Goal: Task Accomplishment & Management: Manage account settings

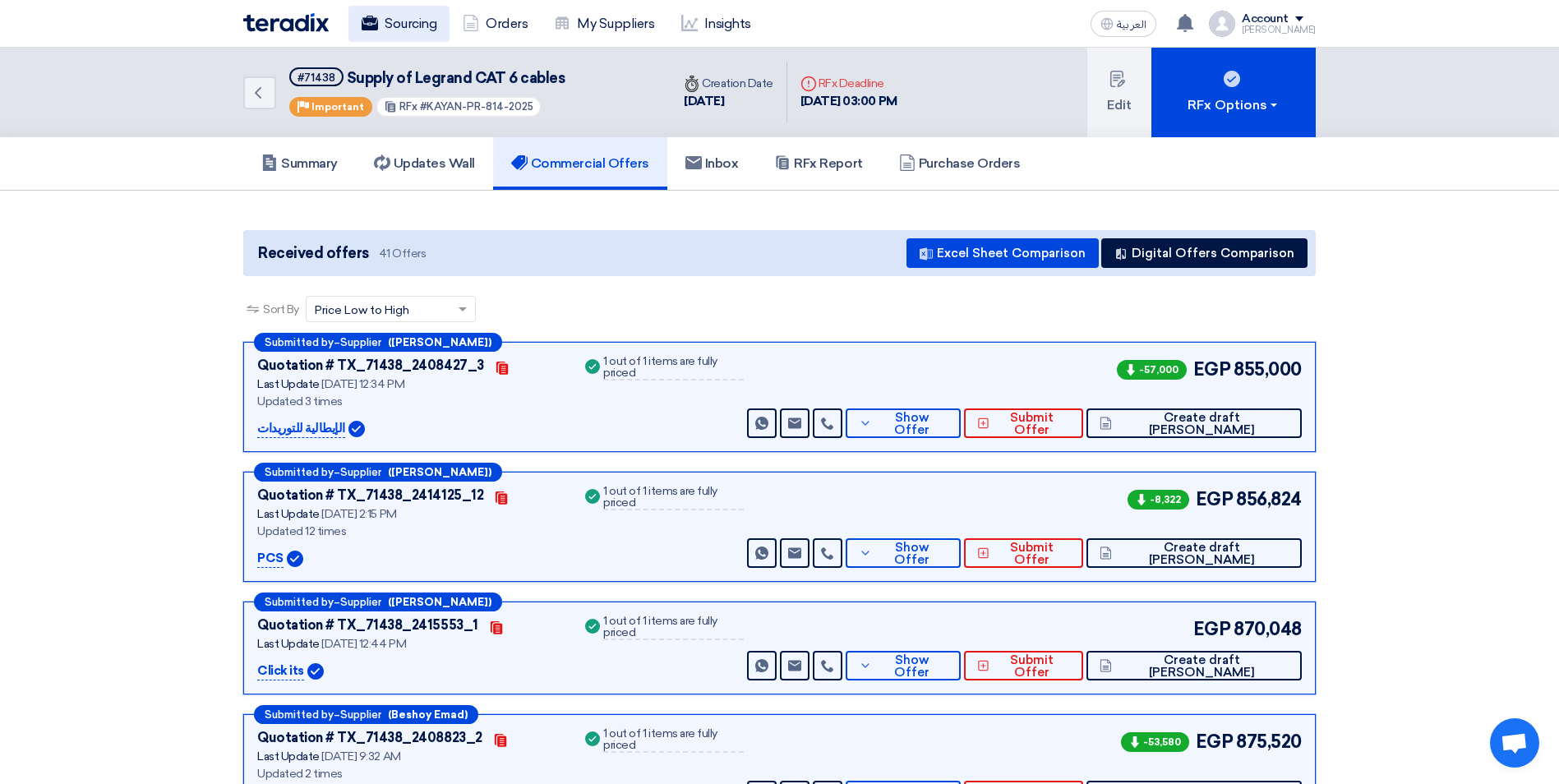
click at [409, 11] on link "Sourcing" at bounding box center [398, 24] width 101 height 36
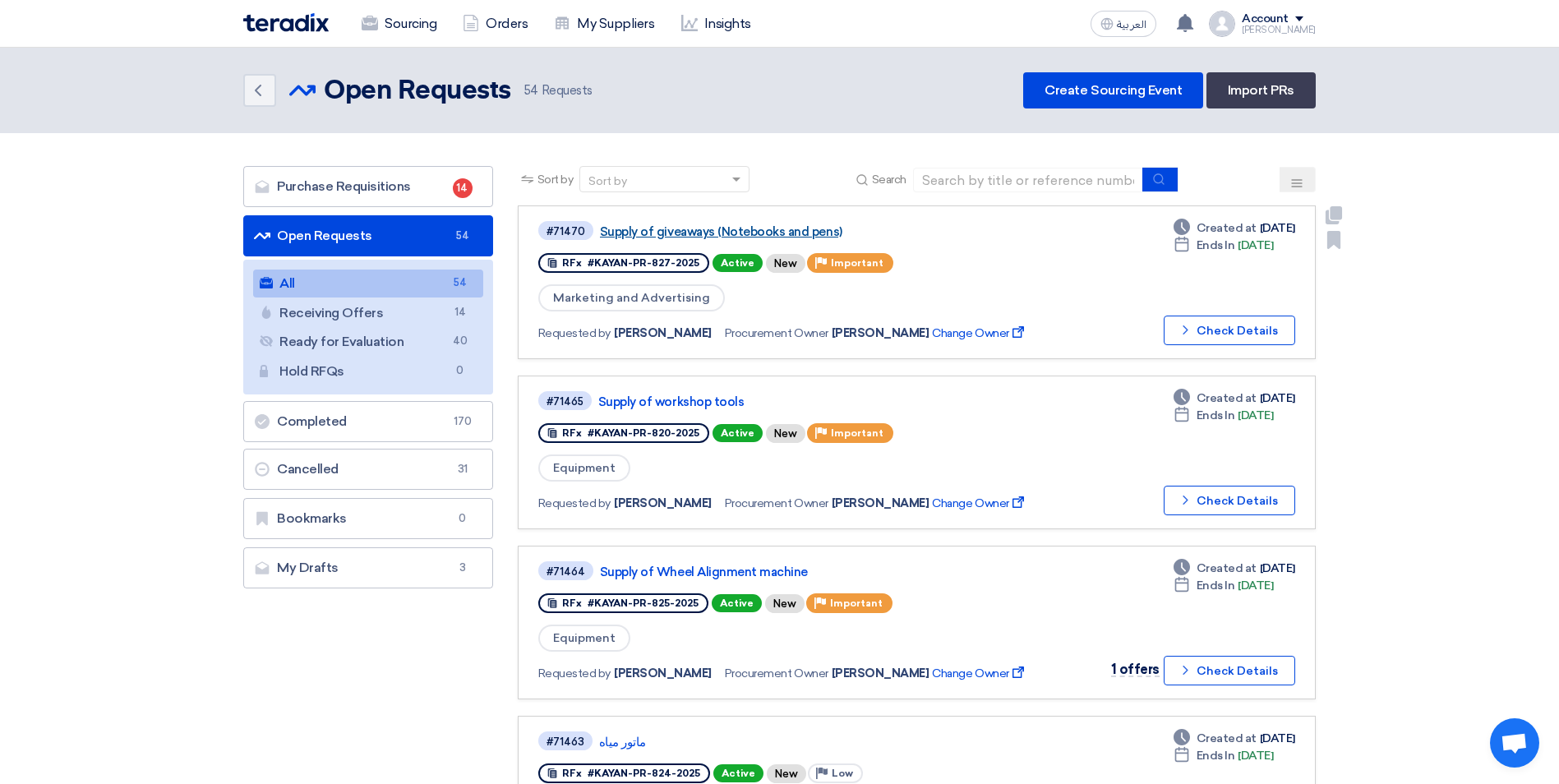
click at [729, 234] on link "Supply of giveaways (Notebooks and pens)" at bounding box center [805, 231] width 411 height 15
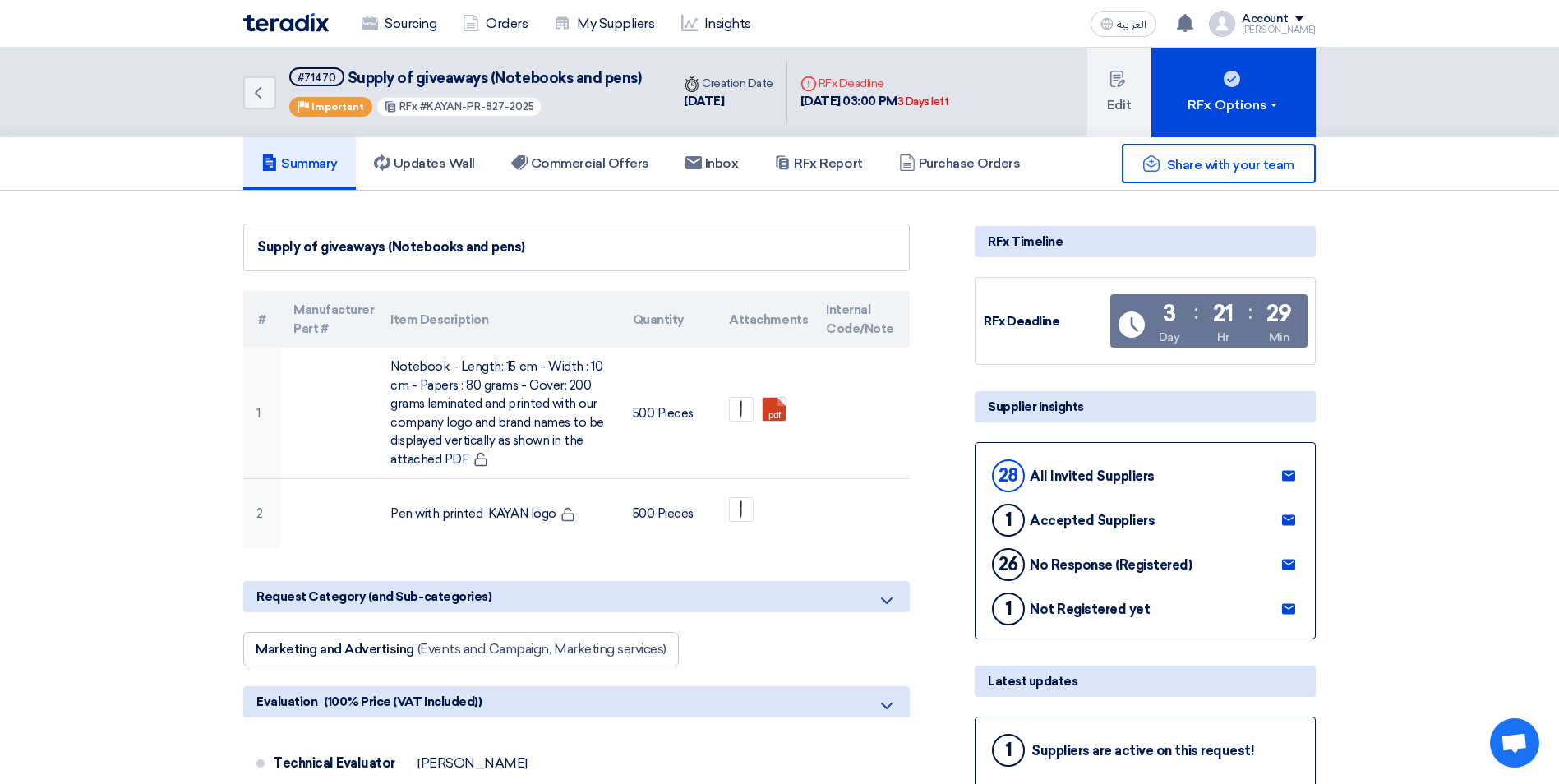
click at [1287, 12] on div "Account" at bounding box center [1265, 19] width 47 height 14
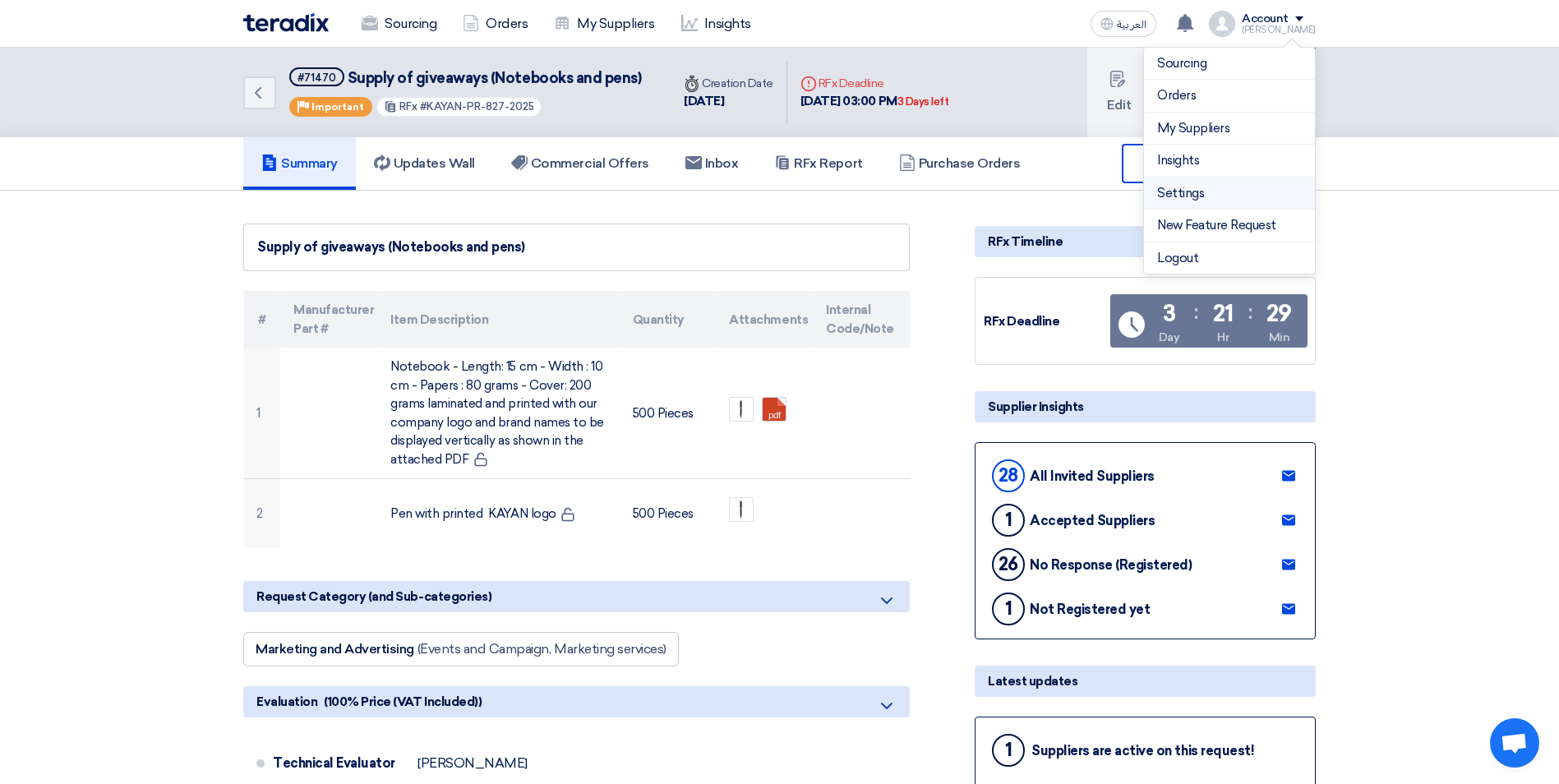
click at [1188, 185] on link "Settings" at bounding box center [1229, 194] width 145 height 19
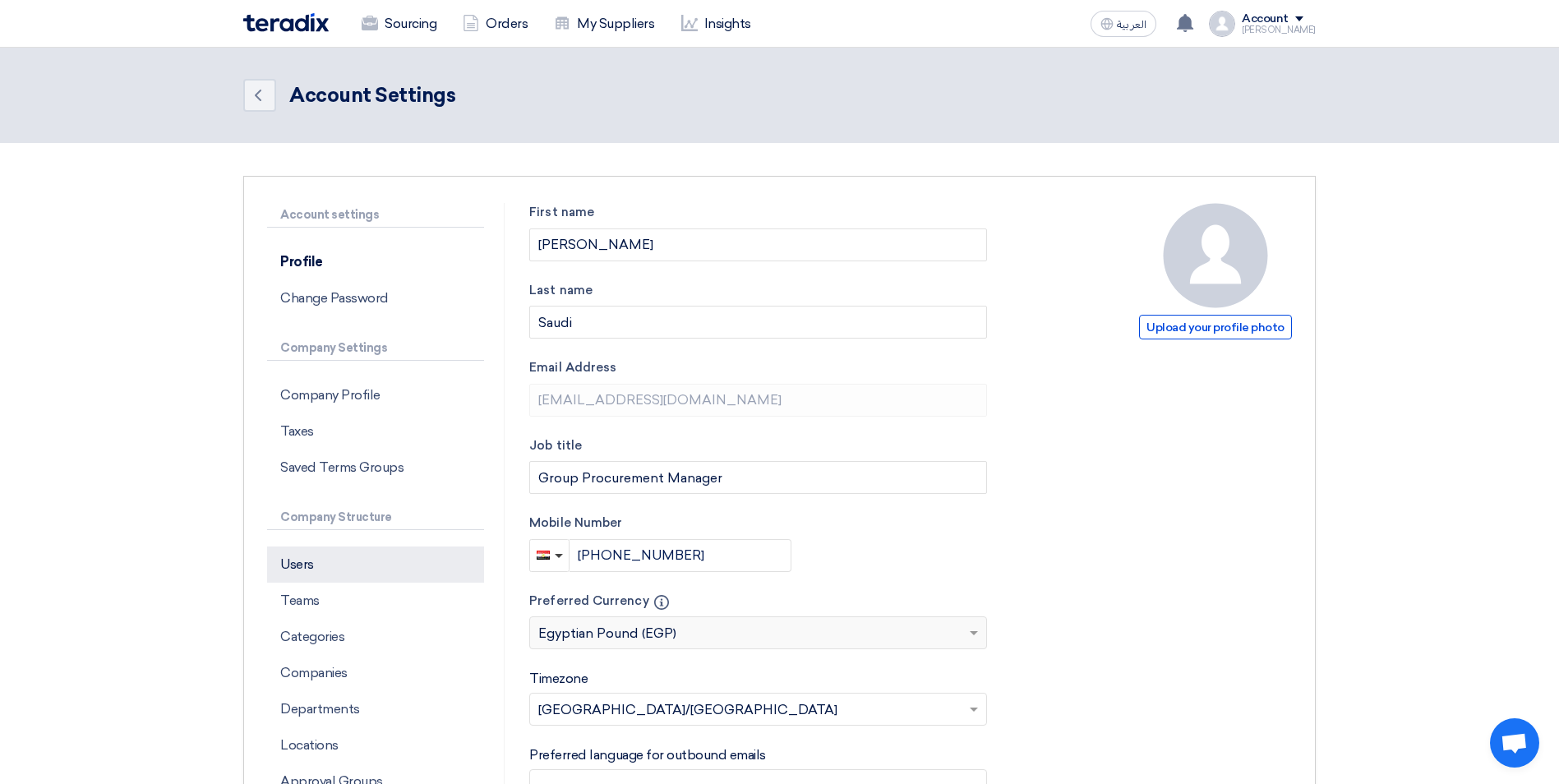
click at [322, 559] on p "Users" at bounding box center [376, 564] width 217 height 36
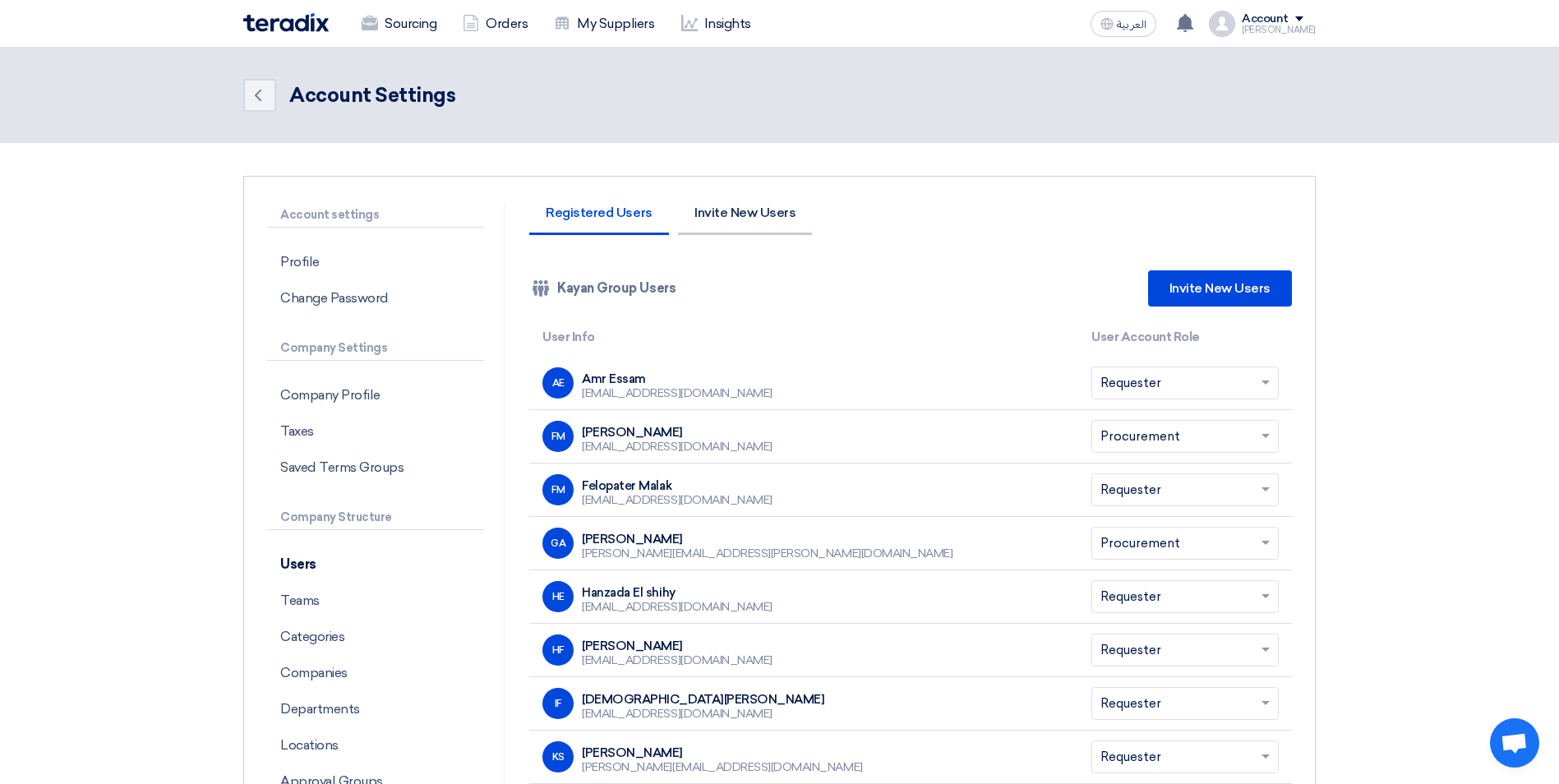
click at [746, 215] on li "Invite New Users" at bounding box center [745, 220] width 134 height 28
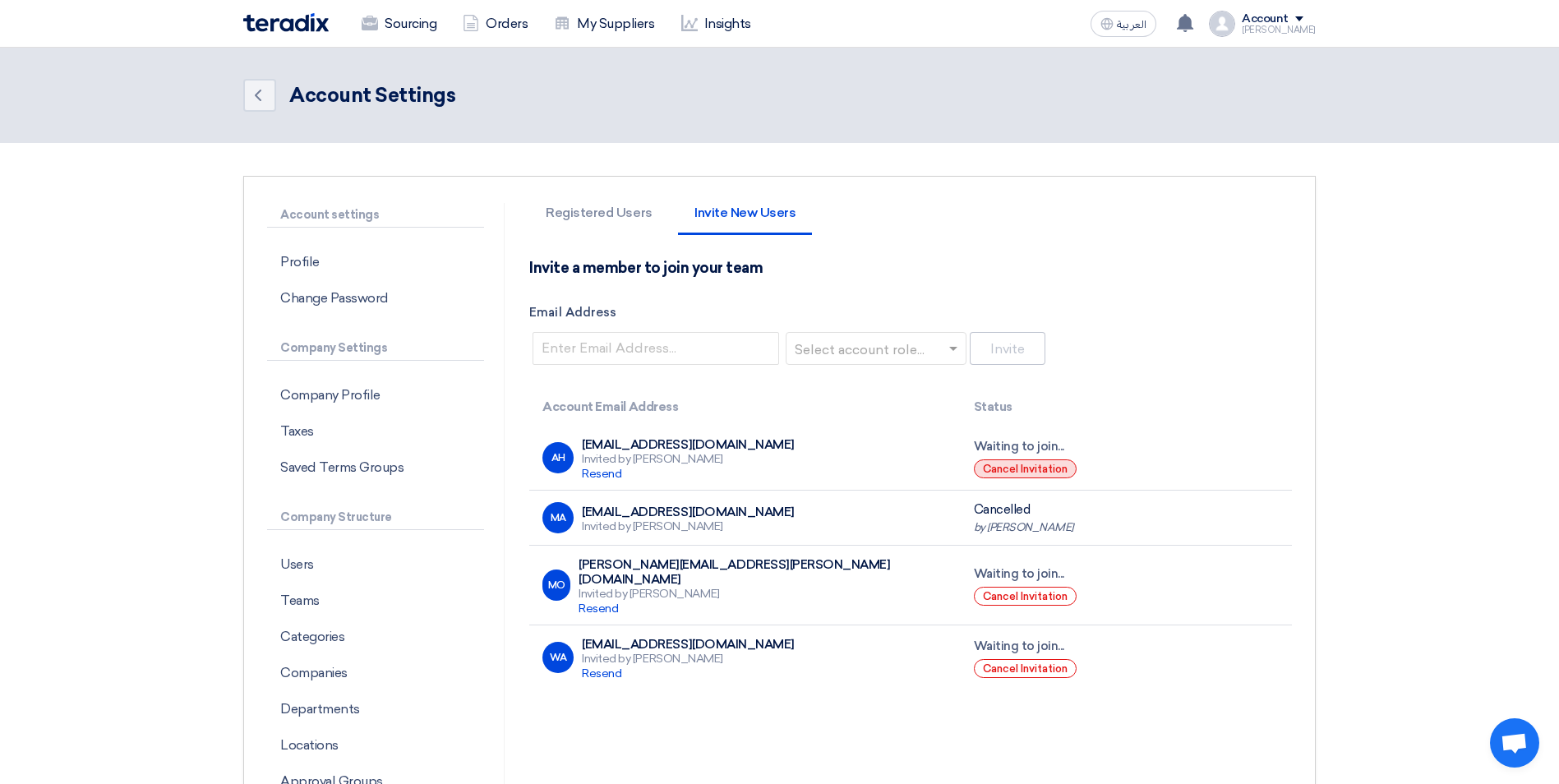
click at [1029, 466] on button "Cancel Invitation" at bounding box center [1025, 469] width 103 height 19
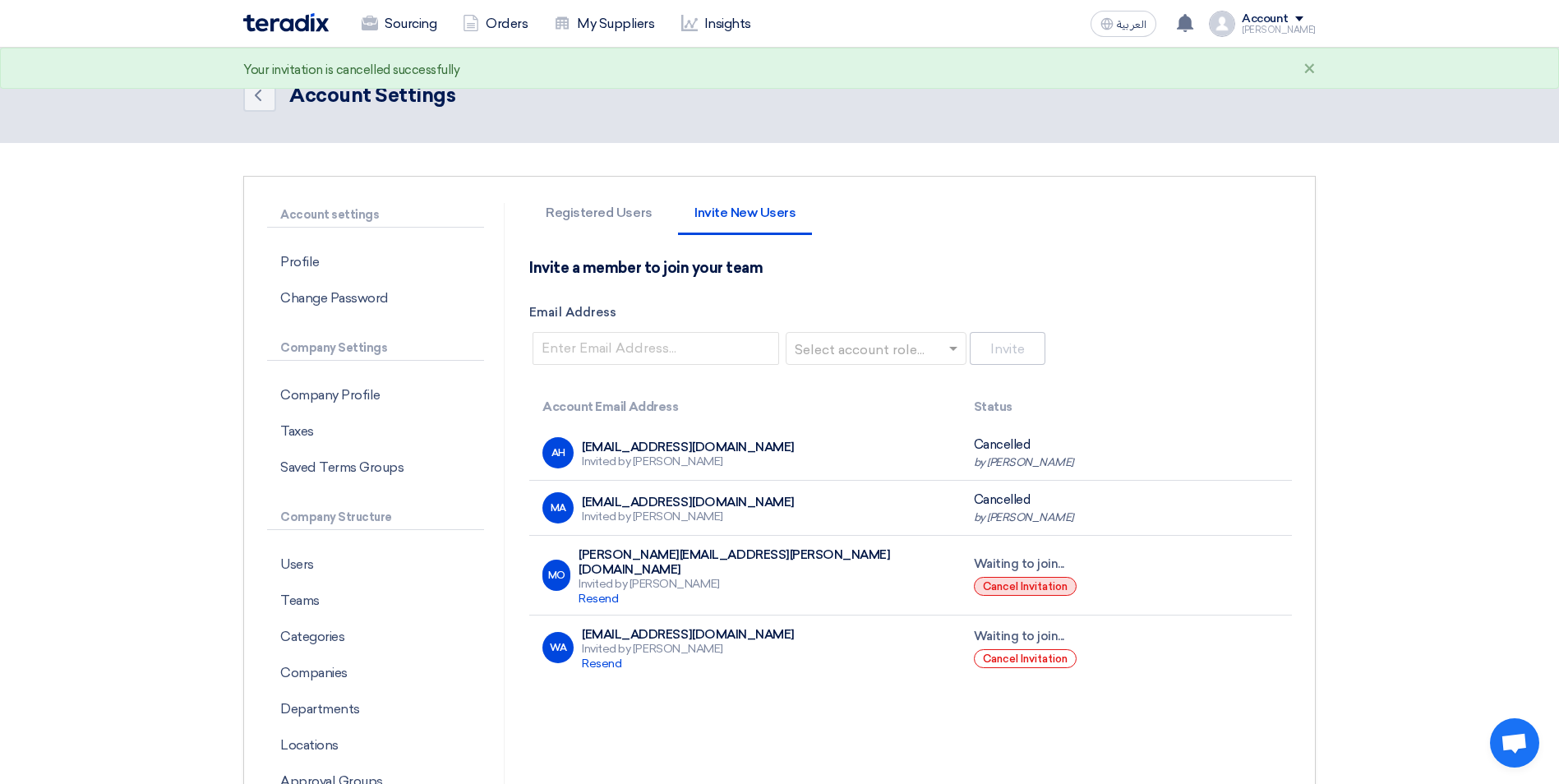
click at [1013, 576] on button "Cancel Invitation" at bounding box center [1025, 586] width 103 height 19
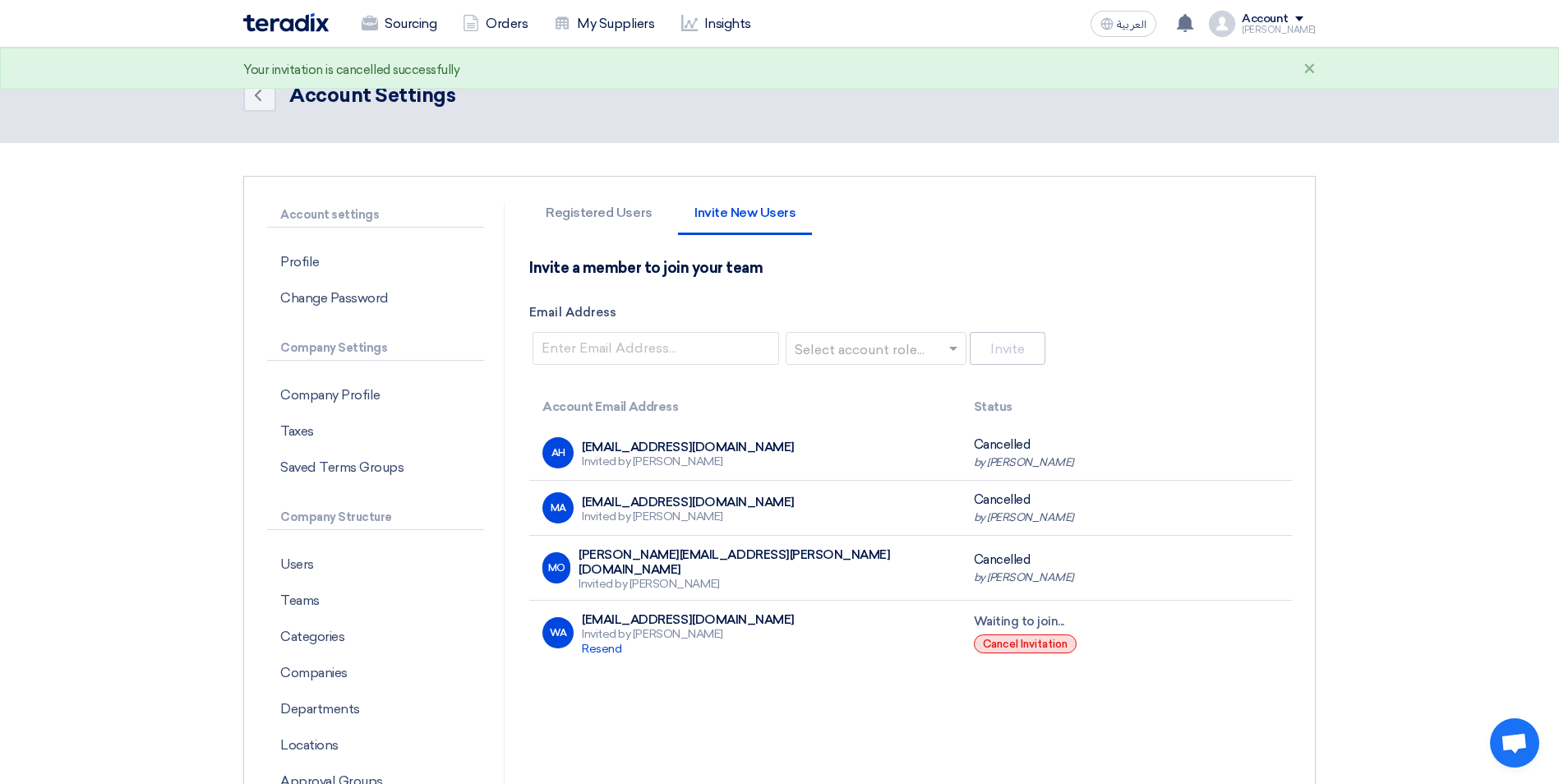
click at [1032, 637] on button "Cancel Invitation" at bounding box center [1025, 644] width 103 height 19
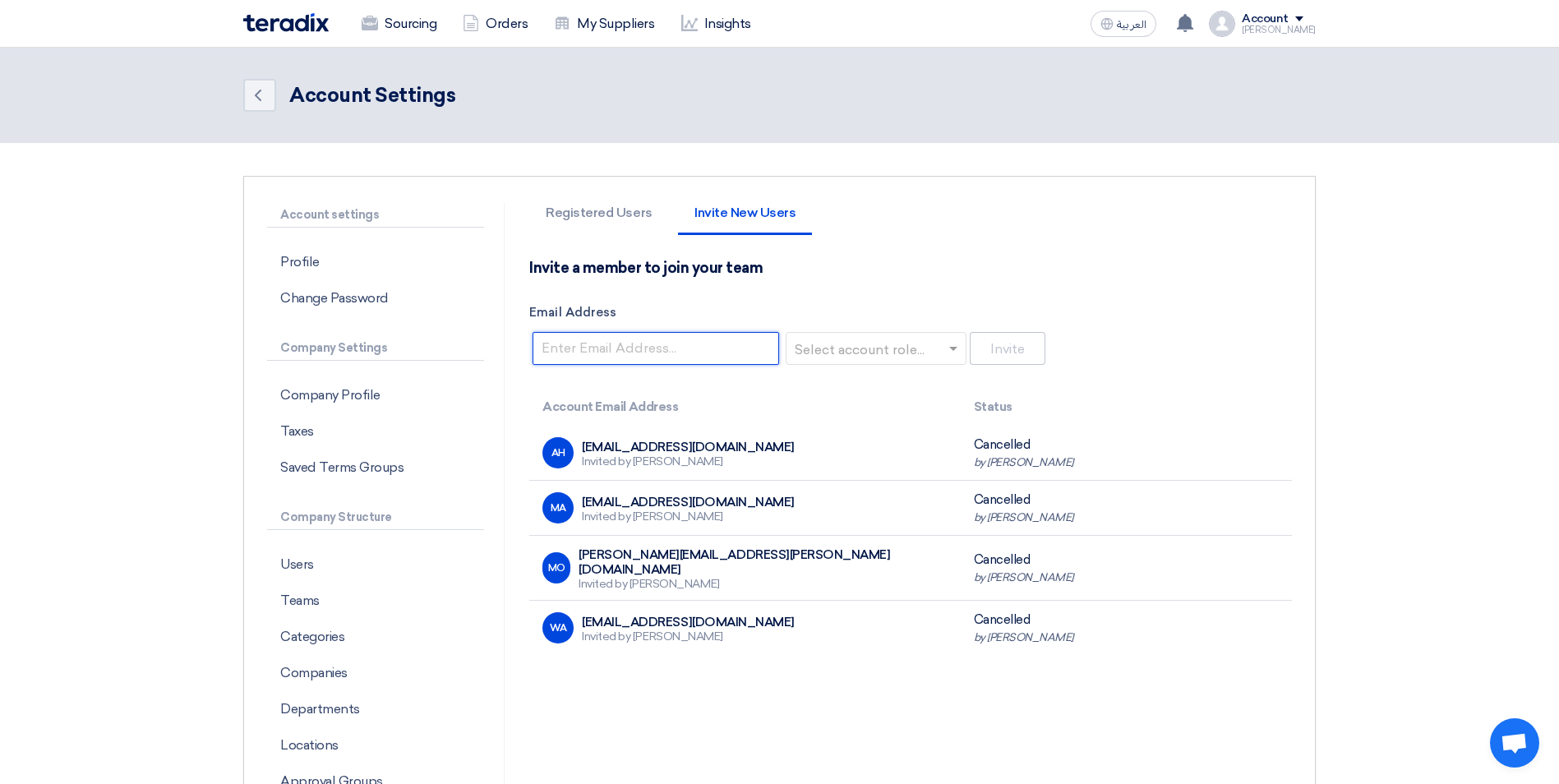
click at [641, 344] on input "Email Address" at bounding box center [656, 348] width 246 height 33
paste input "[PERSON_NAME][EMAIL_ADDRESS][PERSON_NAME][DOMAIN_NAME]"
type input "[PERSON_NAME][EMAIL_ADDRESS][PERSON_NAME][DOMAIN_NAME]"
click at [927, 344] on input "text" at bounding box center [871, 349] width 147 height 27
click at [848, 383] on span "Requester" at bounding box center [830, 381] width 65 height 16
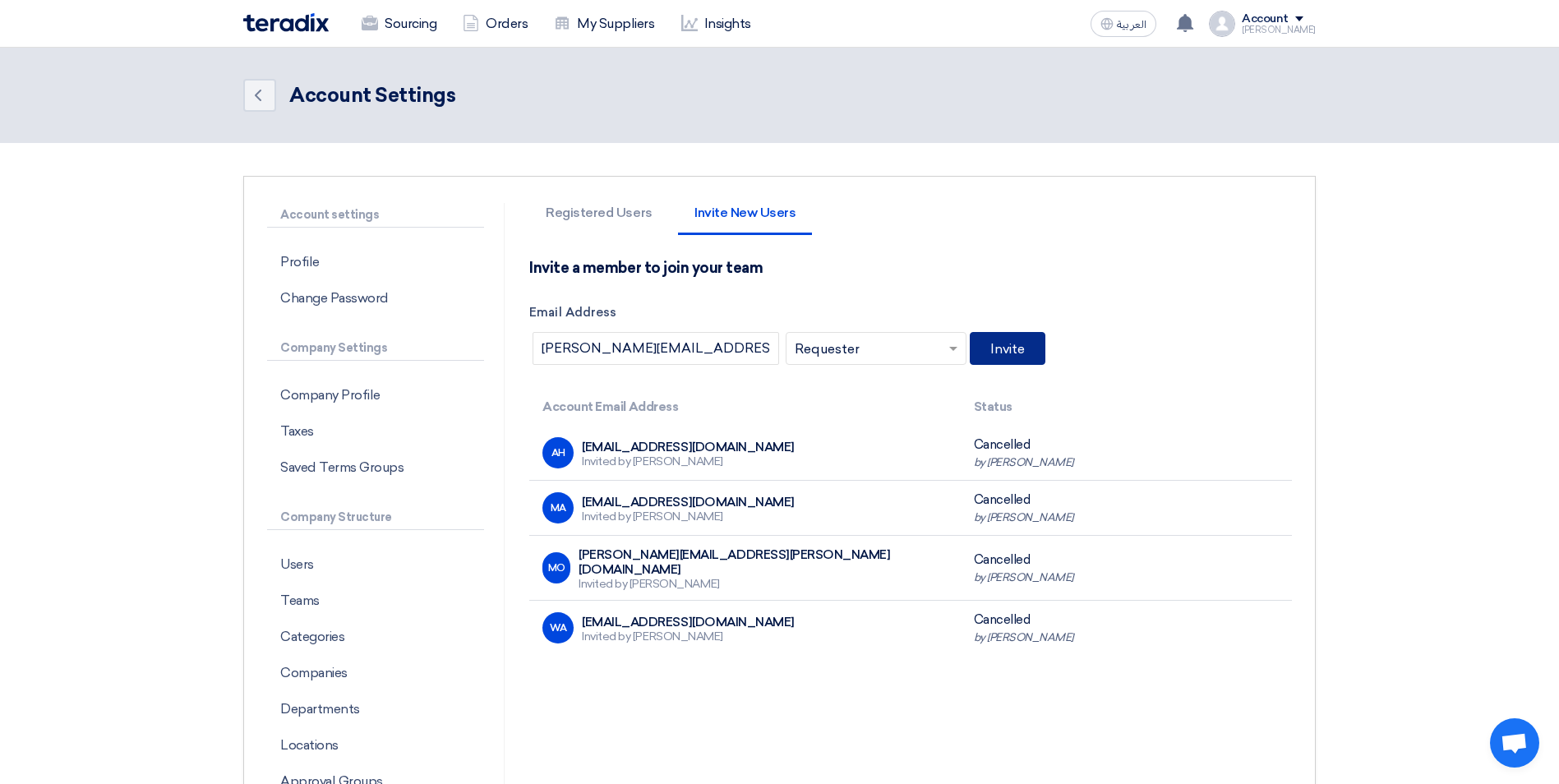
click at [1015, 350] on button "Invite" at bounding box center [1007, 348] width 76 height 33
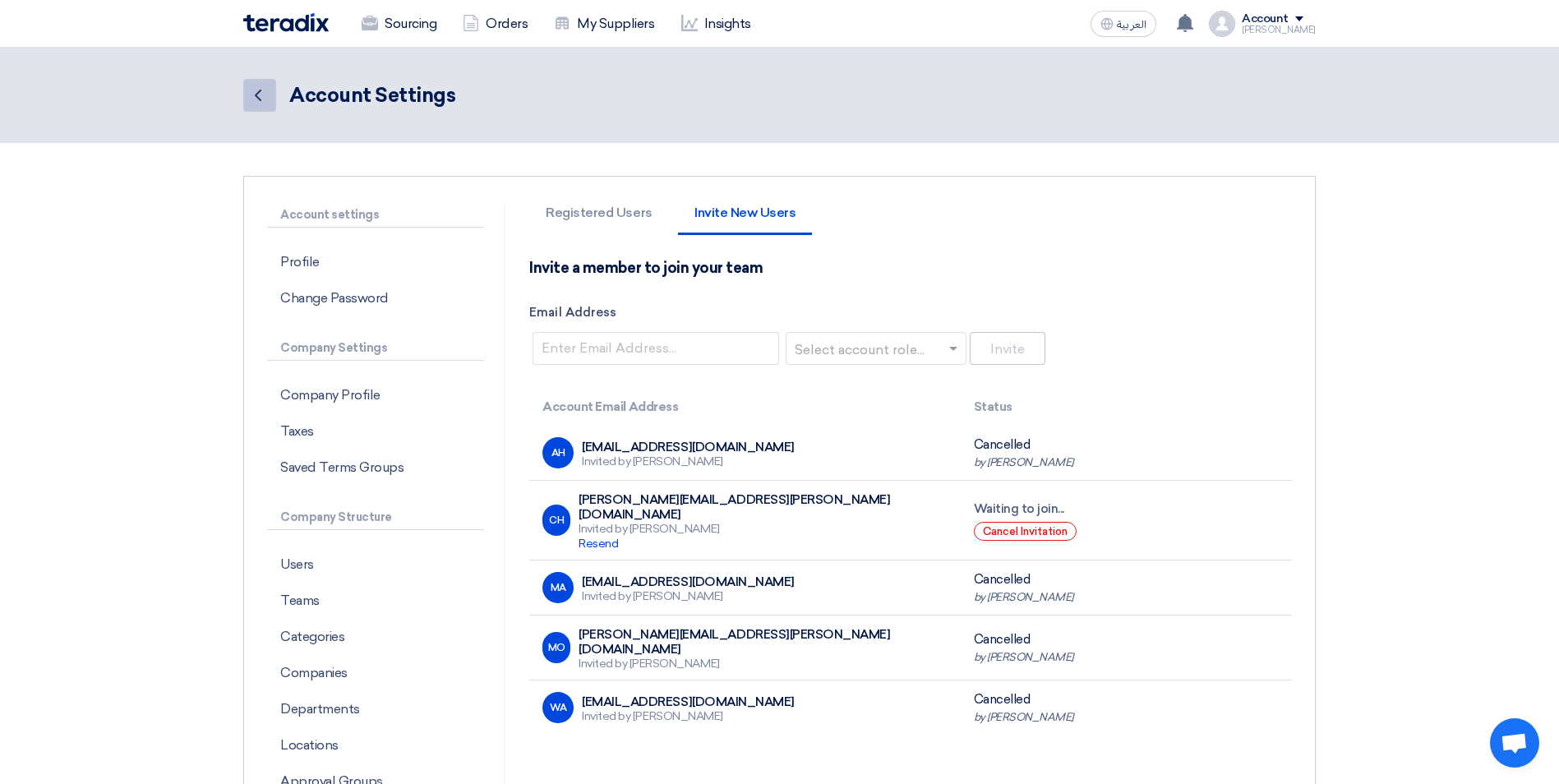
click at [259, 94] on icon "Back" at bounding box center [258, 95] width 20 height 20
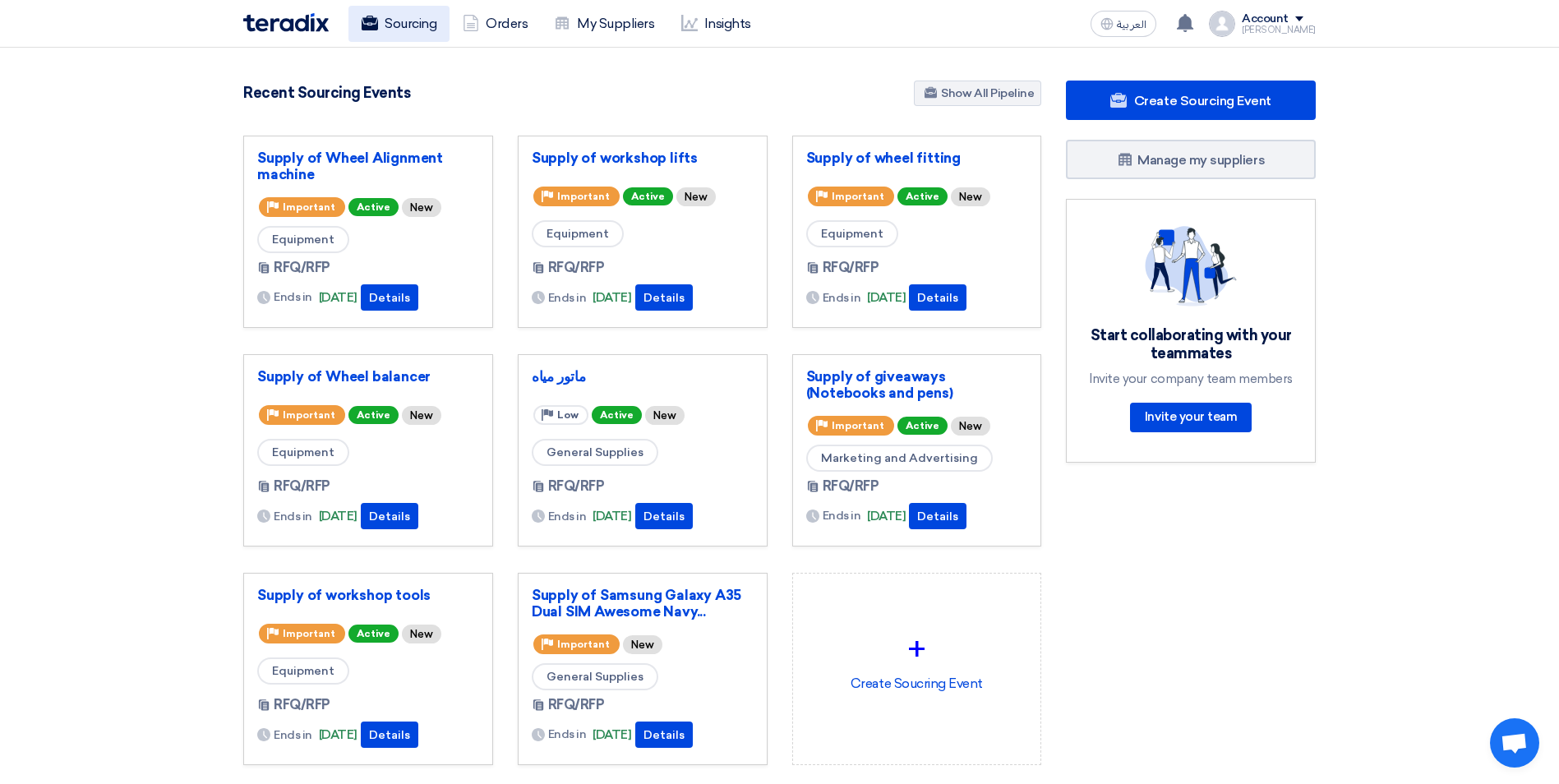
click at [375, 24] on icon at bounding box center [370, 22] width 16 height 16
